Goal: Navigation & Orientation: Find specific page/section

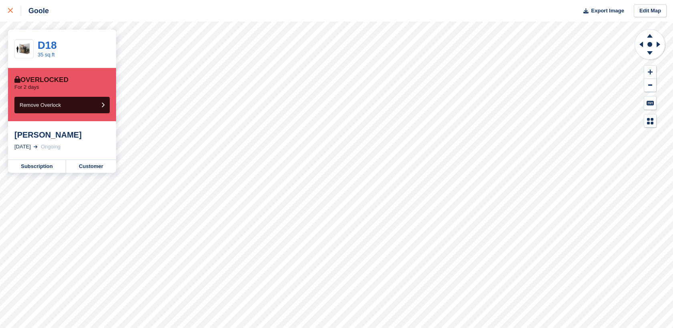
click at [11, 6] on div at bounding box center [14, 11] width 13 height 10
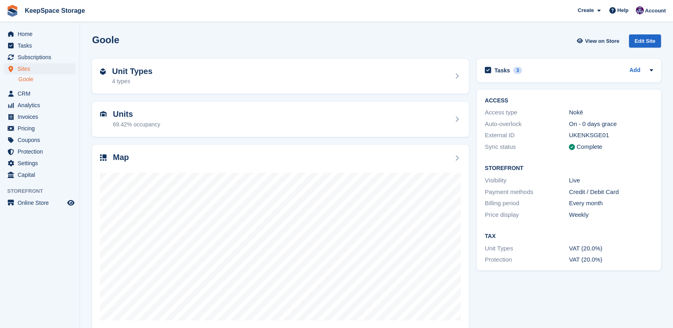
scroll to position [13, 0]
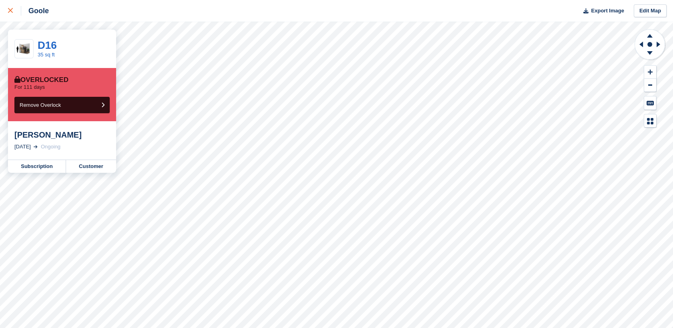
click at [7, 8] on link at bounding box center [10, 11] width 21 height 22
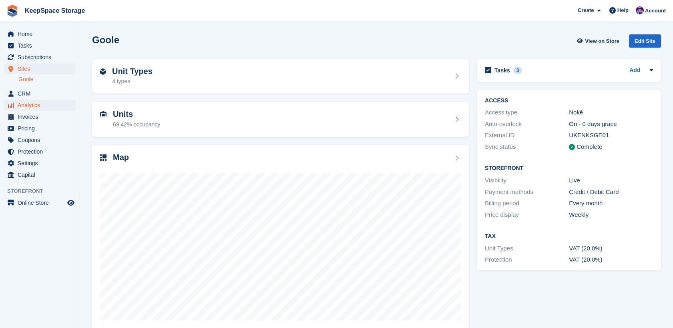
click at [28, 104] on span "Analytics" at bounding box center [42, 105] width 48 height 11
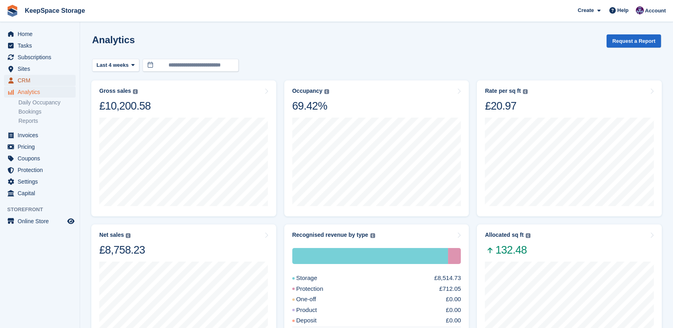
click at [24, 77] on span "CRM" at bounding box center [42, 80] width 48 height 11
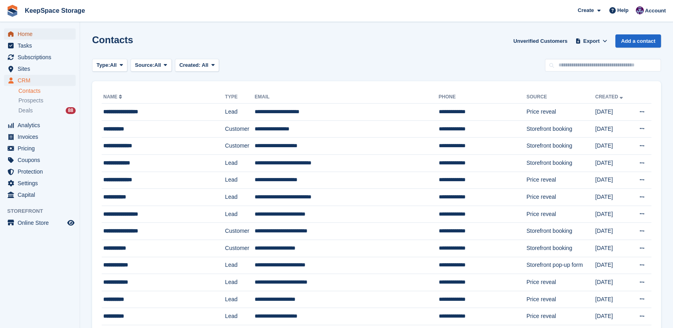
click at [47, 34] on span "Home" at bounding box center [42, 33] width 48 height 11
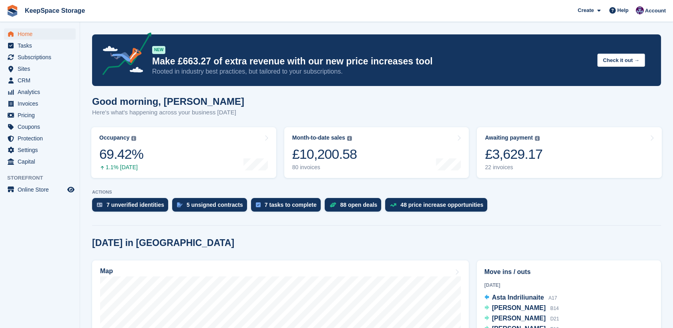
scroll to position [63, 0]
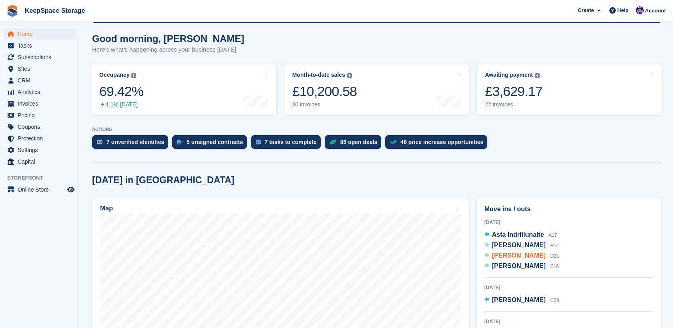
click at [512, 254] on span "Ian Crowther" at bounding box center [519, 255] width 54 height 7
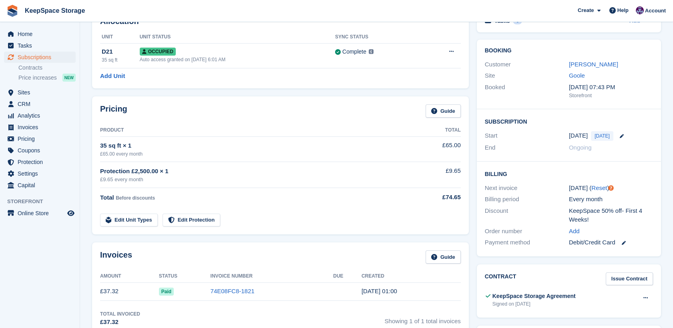
scroll to position [48, 0]
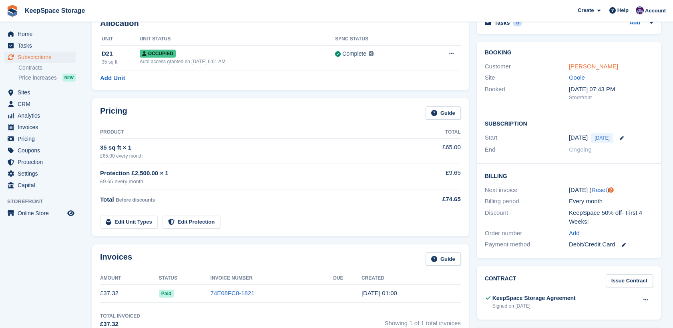
click at [589, 63] on link "Ian Crowther" at bounding box center [593, 66] width 49 height 7
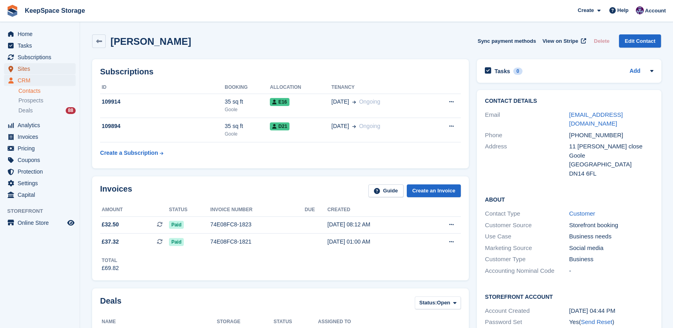
click at [35, 69] on span "Sites" at bounding box center [42, 68] width 48 height 11
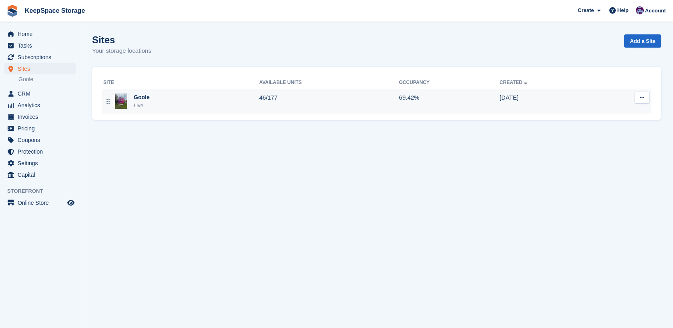
click at [191, 104] on div "Goole Live" at bounding box center [181, 101] width 156 height 16
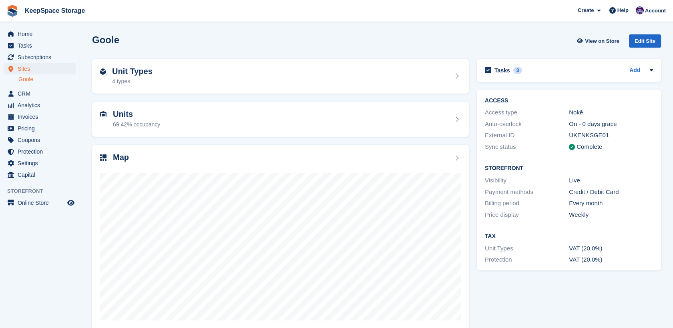
scroll to position [13, 0]
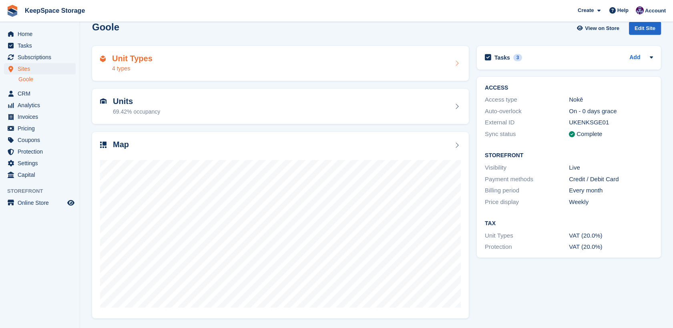
click at [151, 64] on div "Unit Types 4 types" at bounding box center [280, 63] width 361 height 19
